Goal: Task Accomplishment & Management: Manage account settings

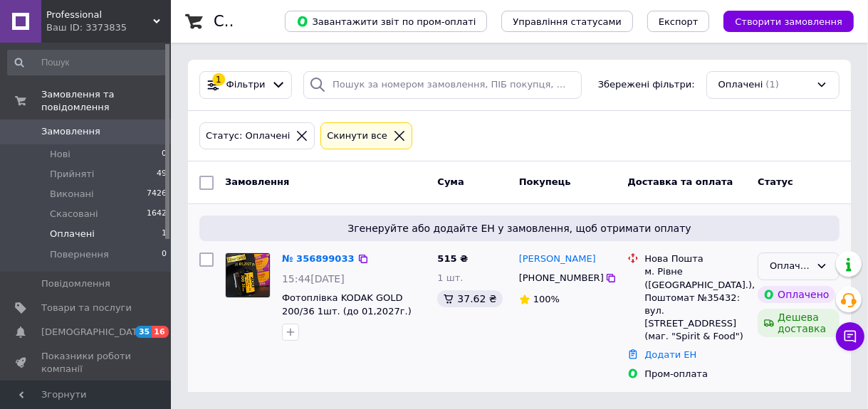
click at [788, 265] on div "Оплачено" at bounding box center [790, 266] width 41 height 15
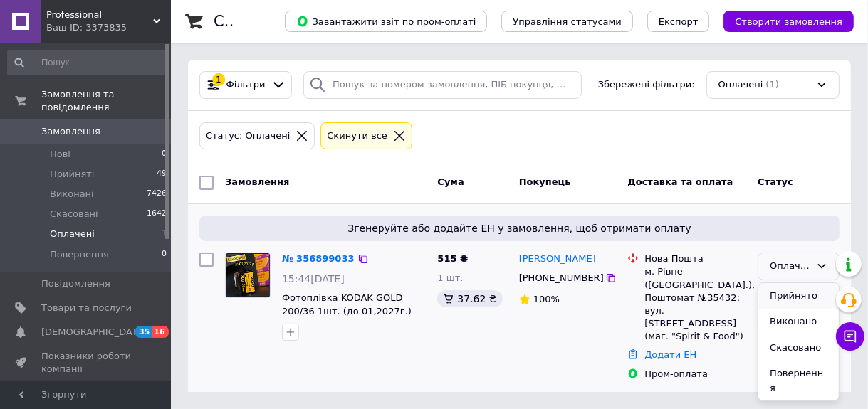
click at [790, 299] on li "Прийнято" at bounding box center [798, 296] width 80 height 26
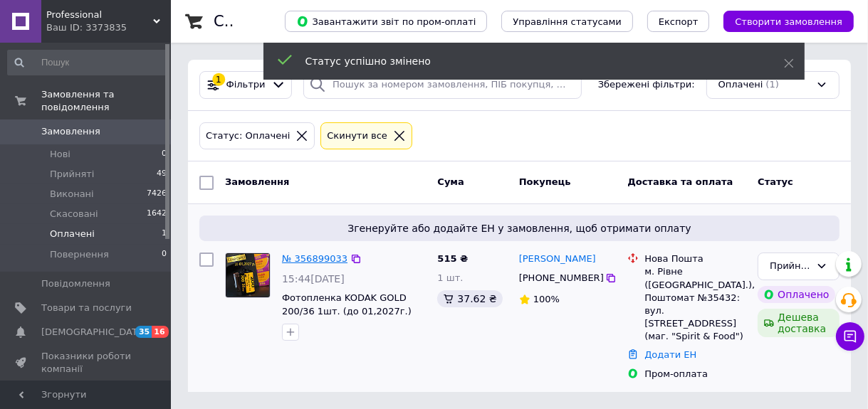
click at [325, 258] on link "№ 356899033" at bounding box center [315, 258] width 66 height 11
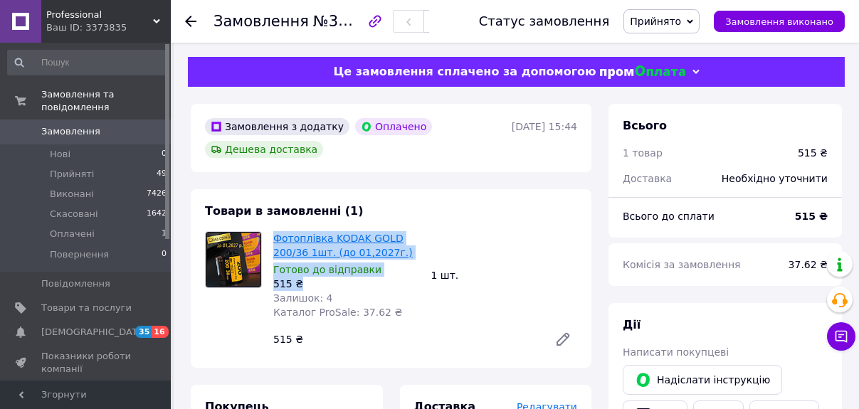
drag, startPoint x: 313, startPoint y: 287, endPoint x: 291, endPoint y: 253, distance: 40.1
click at [274, 241] on div "Фотоплівка KODAK GOLD 200/36 1шт. (до 01,2027г.) Готово до відправки 515 ₴ Зали…" at bounding box center [347, 276] width 158 height 94
copy div "Фотоплівка KODAK GOLD 200/36 1шт. (до 01,2027г.) Готово до відправки 515 ₴"
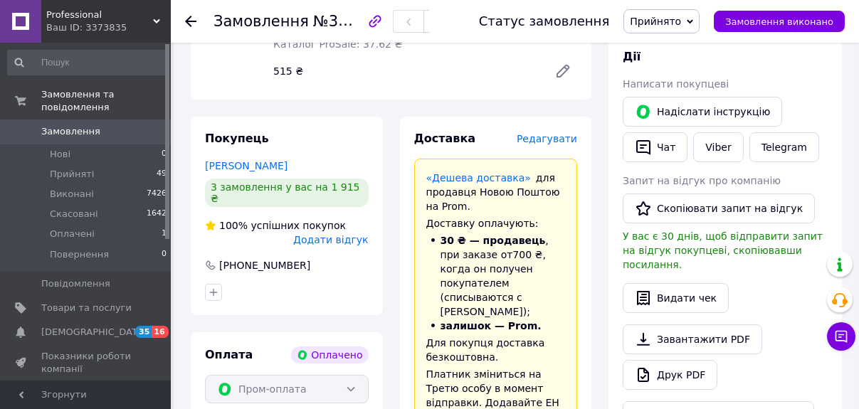
scroll to position [228, 0]
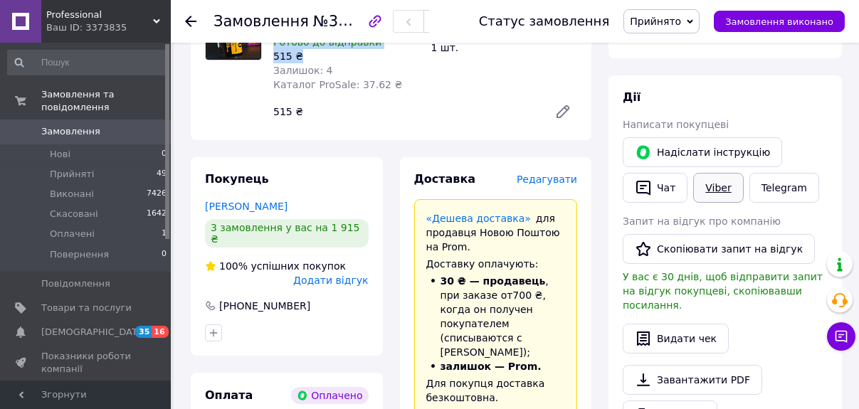
click at [709, 189] on link "Viber" at bounding box center [719, 188] width 50 height 30
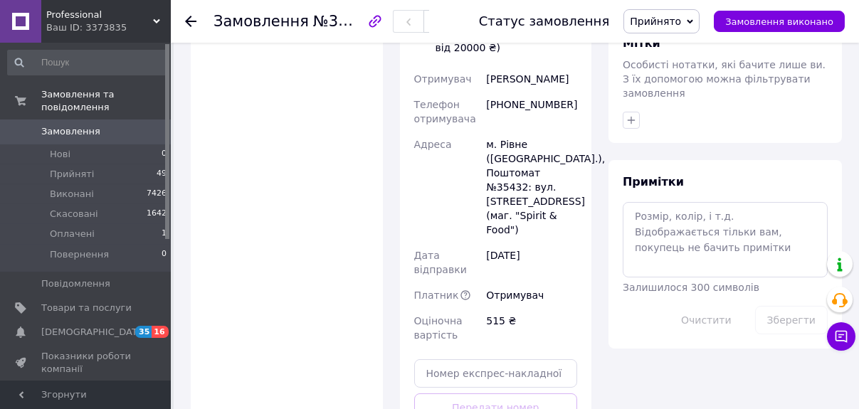
scroll to position [798, 0]
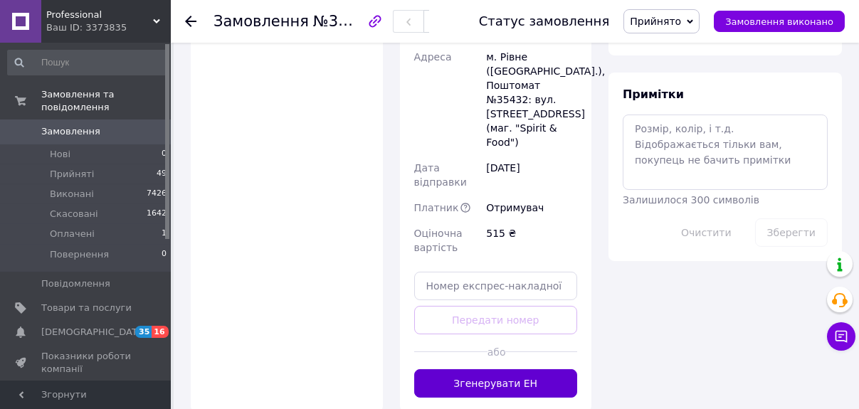
click at [504, 370] on button "Згенерувати ЕН" at bounding box center [496, 384] width 164 height 28
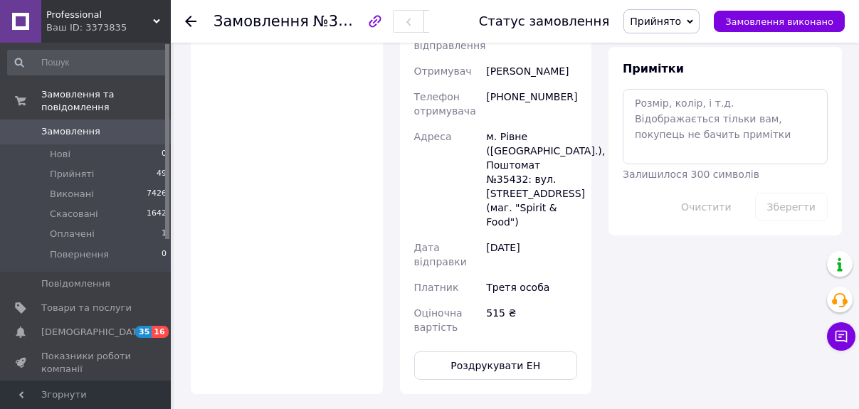
drag, startPoint x: 535, startPoint y: 350, endPoint x: 568, endPoint y: 326, distance: 40.9
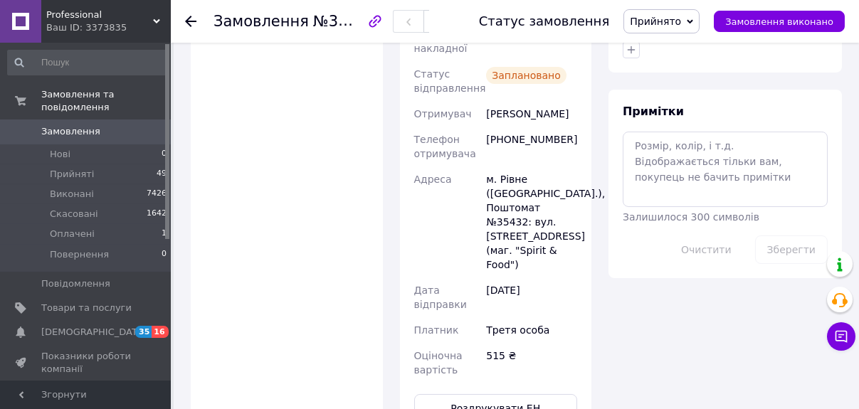
scroll to position [854, 0]
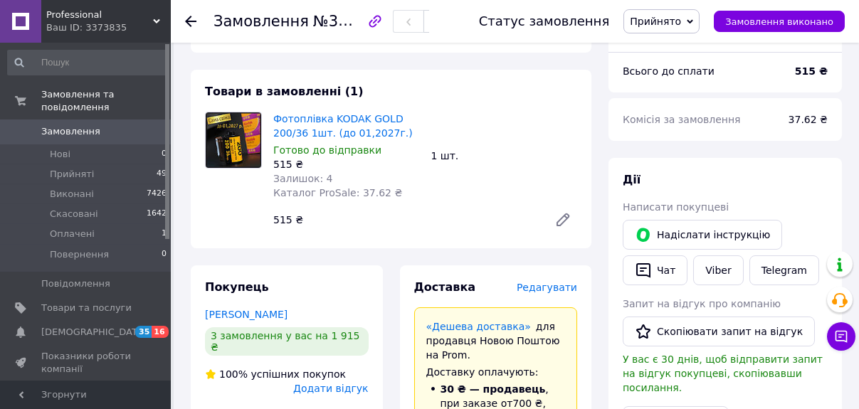
scroll to position [48, 0]
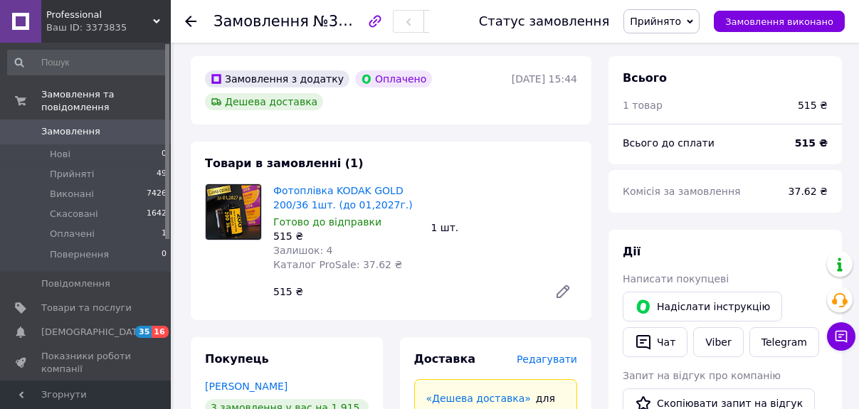
click at [330, 301] on div "515 ₴" at bounding box center [406, 292] width 276 height 20
click at [221, 289] on div at bounding box center [233, 245] width 68 height 122
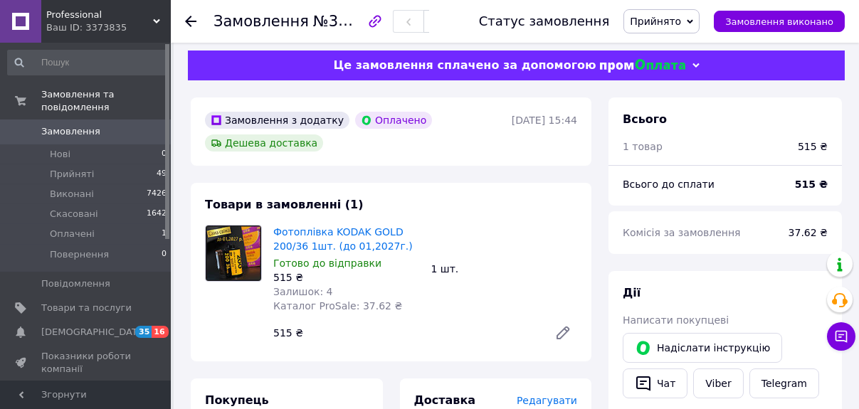
scroll to position [0, 0]
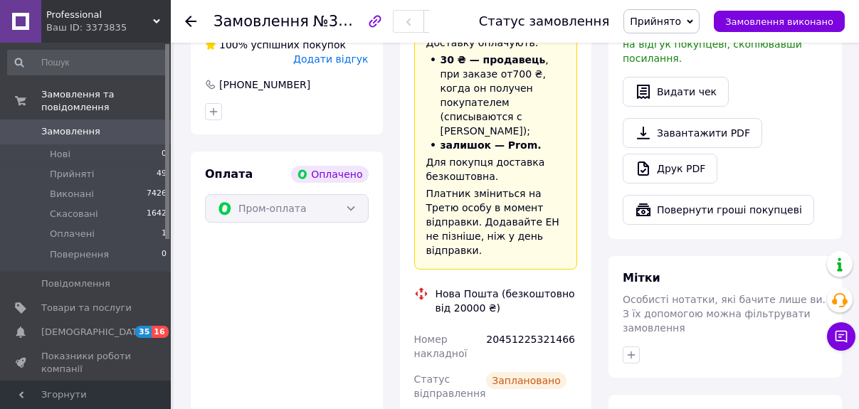
scroll to position [399, 0]
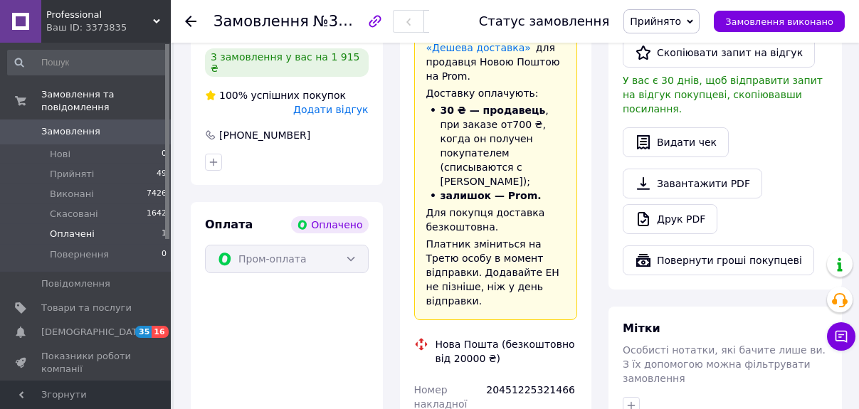
click at [78, 228] on span "Оплачені" at bounding box center [72, 234] width 45 height 13
